Goal: Task Accomplishment & Management: Manage account settings

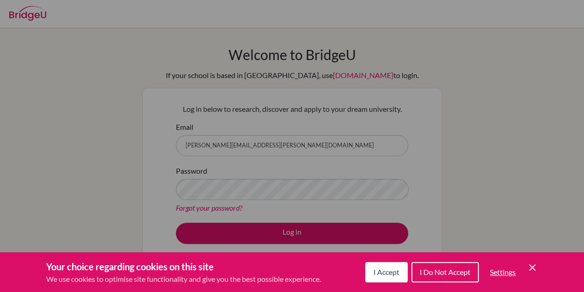
click at [387, 268] on span "I Accept" at bounding box center [386, 271] width 26 height 9
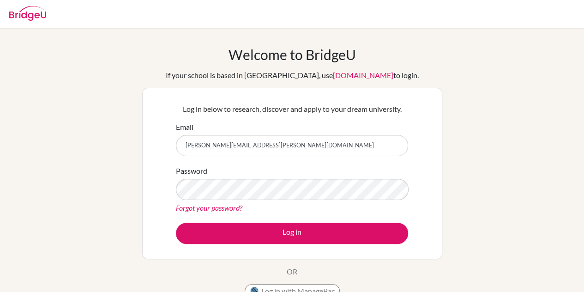
scroll to position [85, 0]
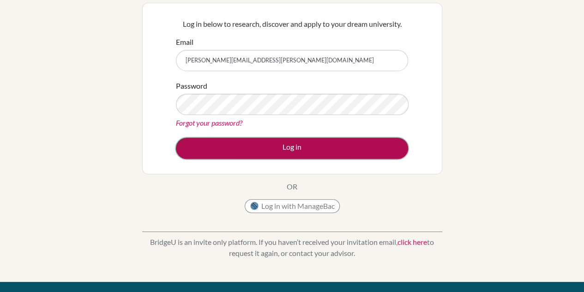
click at [321, 143] on button "Log in" at bounding box center [292, 147] width 232 height 21
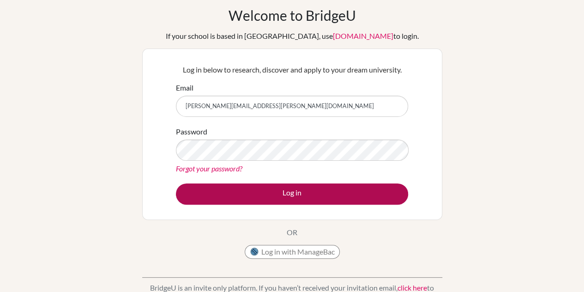
scroll to position [42, 0]
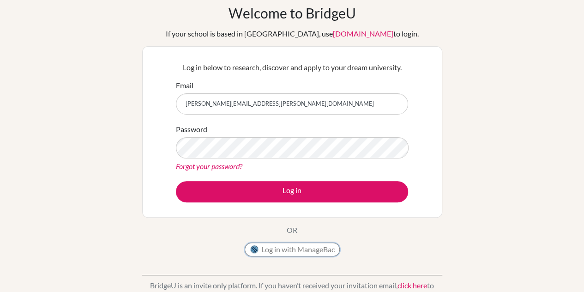
click at [278, 245] on button "Log in with ManageBac" at bounding box center [292, 249] width 95 height 14
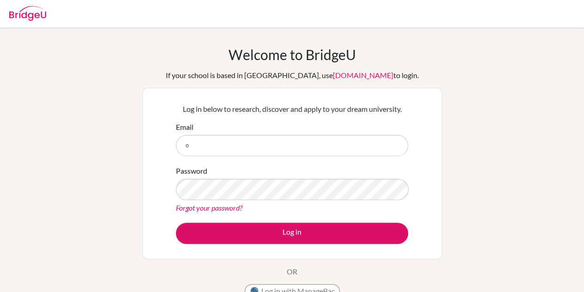
type input "[PERSON_NAME][EMAIL_ADDRESS][PERSON_NAME][DOMAIN_NAME]"
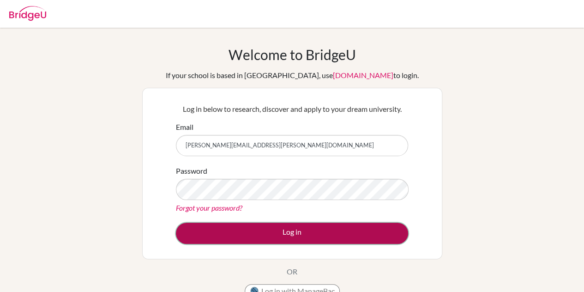
click at [250, 236] on button "Log in" at bounding box center [292, 232] width 232 height 21
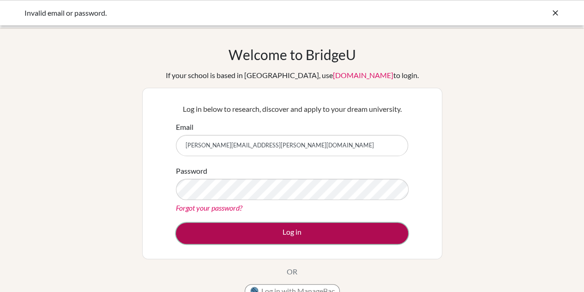
click at [251, 235] on button "Log in" at bounding box center [292, 232] width 232 height 21
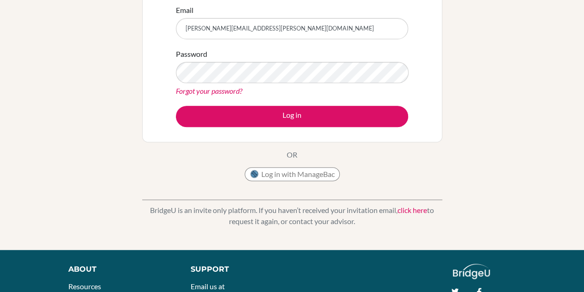
scroll to position [116, 0]
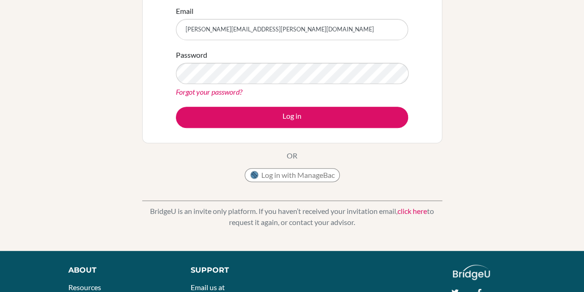
click at [185, 87] on link "Forgot your password?" at bounding box center [209, 91] width 66 height 9
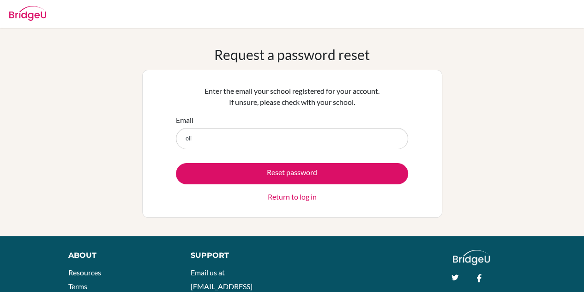
type input "[PERSON_NAME][EMAIL_ADDRESS][PERSON_NAME][DOMAIN_NAME]"
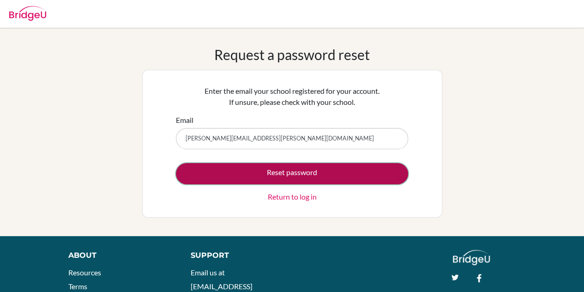
click at [250, 171] on button "Reset password" at bounding box center [292, 173] width 232 height 21
